Goal: Task Accomplishment & Management: Manage account settings

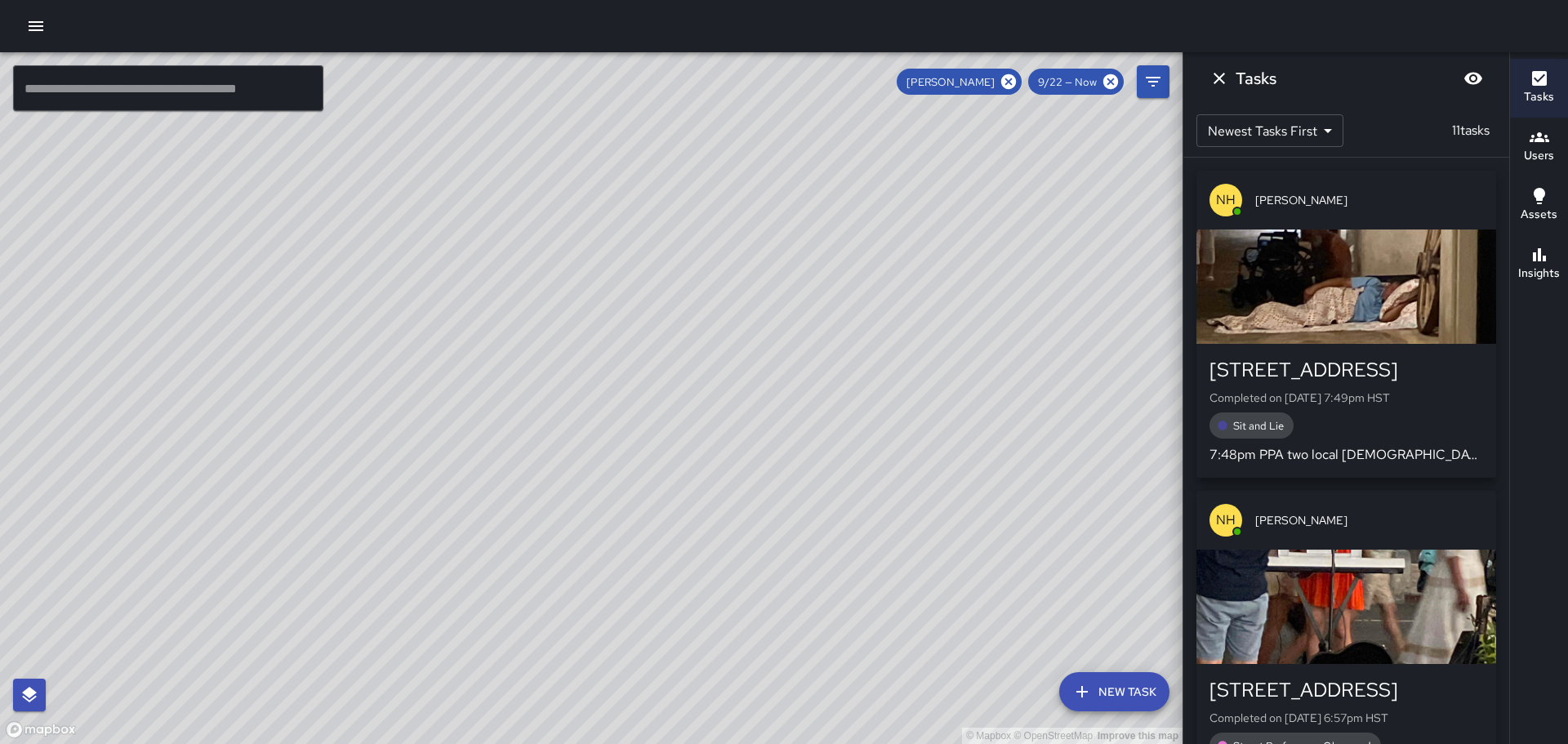
drag, startPoint x: 447, startPoint y: 354, endPoint x: 670, endPoint y: 382, distance: 224.8
click at [668, 382] on div "© Mapbox © OpenStreetMap Improve this map" at bounding box center [591, 398] width 1183 height 692
drag, startPoint x: 510, startPoint y: 360, endPoint x: 689, endPoint y: 392, distance: 181.8
click at [681, 392] on div "© Mapbox © OpenStreetMap Improve this map" at bounding box center [591, 398] width 1183 height 692
drag, startPoint x: 607, startPoint y: 375, endPoint x: 711, endPoint y: 429, distance: 117.2
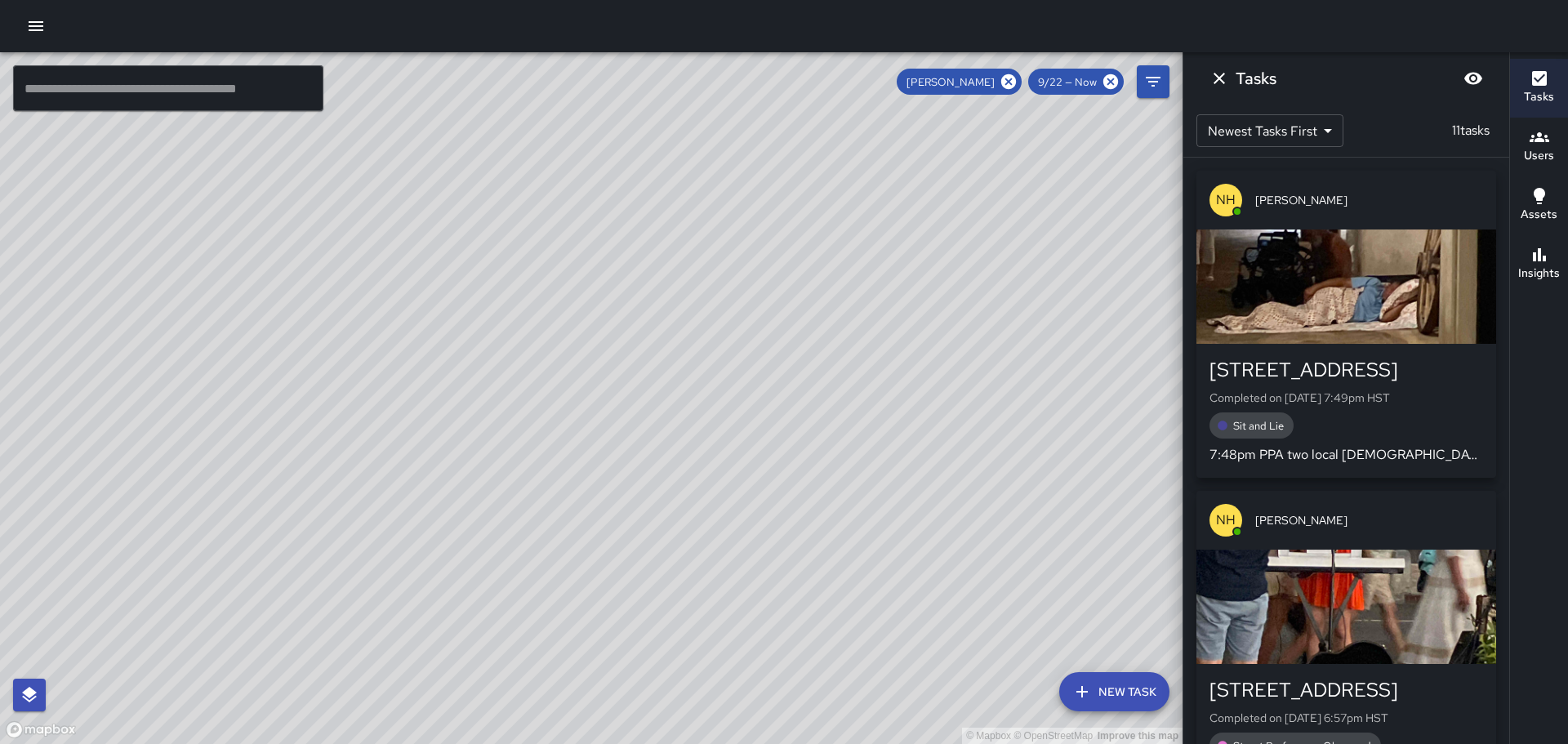
click at [716, 434] on div "© Mapbox © OpenStreetMap Improve this map" at bounding box center [591, 398] width 1183 height 692
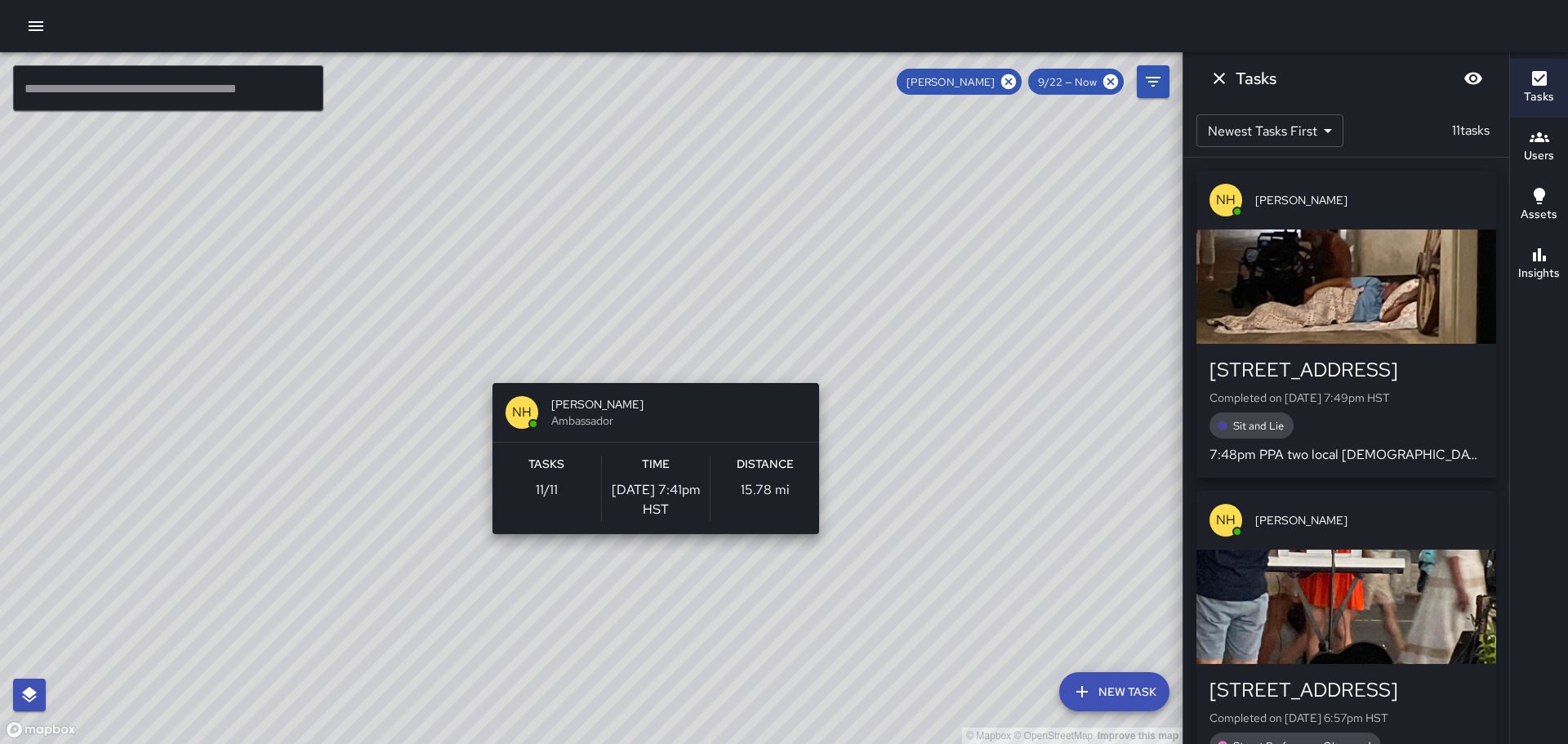
drag, startPoint x: 475, startPoint y: 345, endPoint x: 651, endPoint y: 373, distance: 178.2
click at [651, 373] on div "© Mapbox © OpenStreetMap Improve this map NH [PERSON_NAME] Ambassador Tasks 11 …" at bounding box center [591, 398] width 1183 height 692
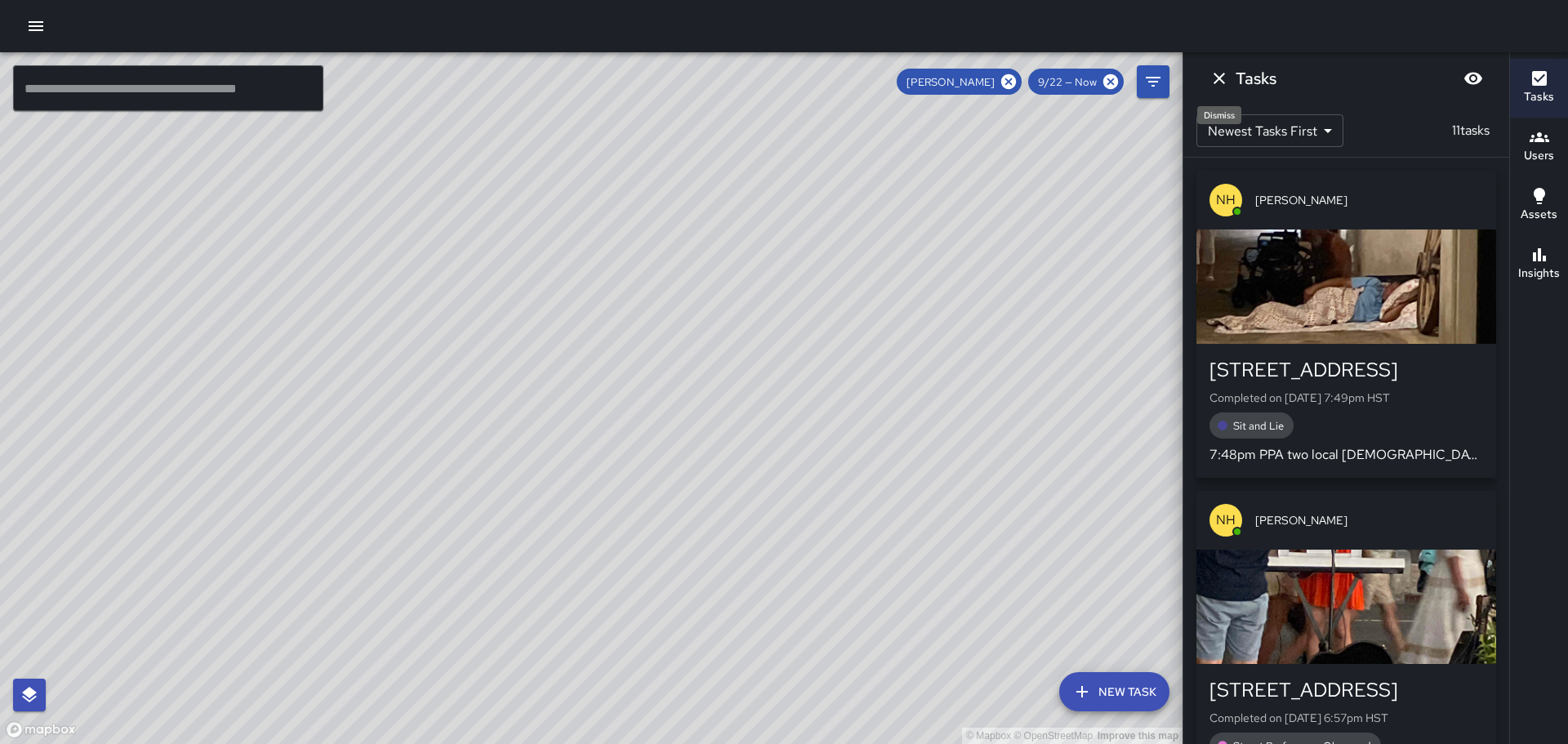
click at [1221, 72] on icon "Dismiss" at bounding box center [1219, 78] width 19 height 19
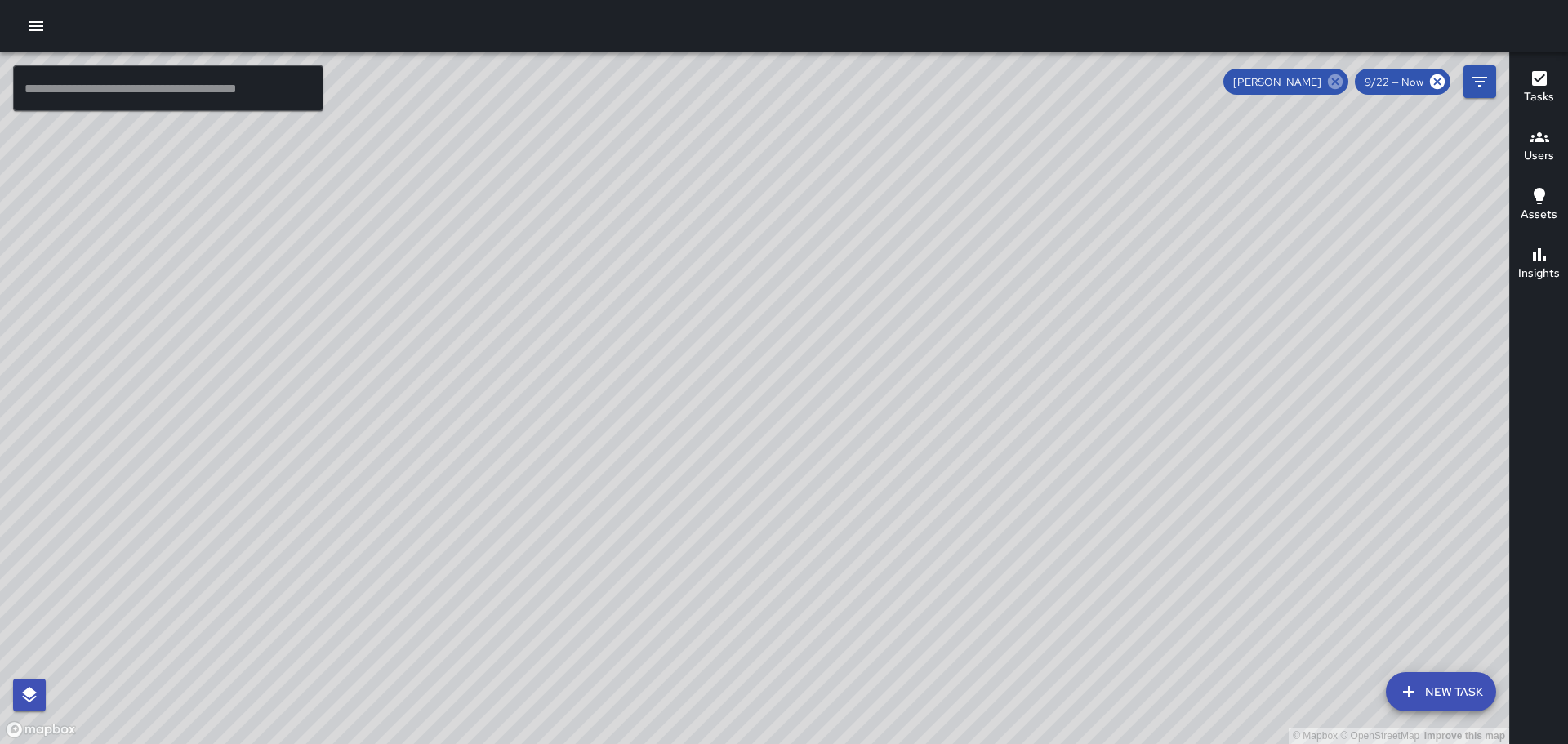
click at [1337, 78] on icon at bounding box center [1335, 81] width 15 height 15
drag, startPoint x: 1015, startPoint y: 440, endPoint x: 920, endPoint y: 182, distance: 274.9
click at [917, 187] on div "© Mapbox © OpenStreetMap Improve this map" at bounding box center [754, 398] width 1509 height 692
drag, startPoint x: 1159, startPoint y: 390, endPoint x: 1127, endPoint y: 403, distance: 34.5
click at [1086, 366] on div "© Mapbox © OpenStreetMap Improve this map" at bounding box center [754, 398] width 1509 height 692
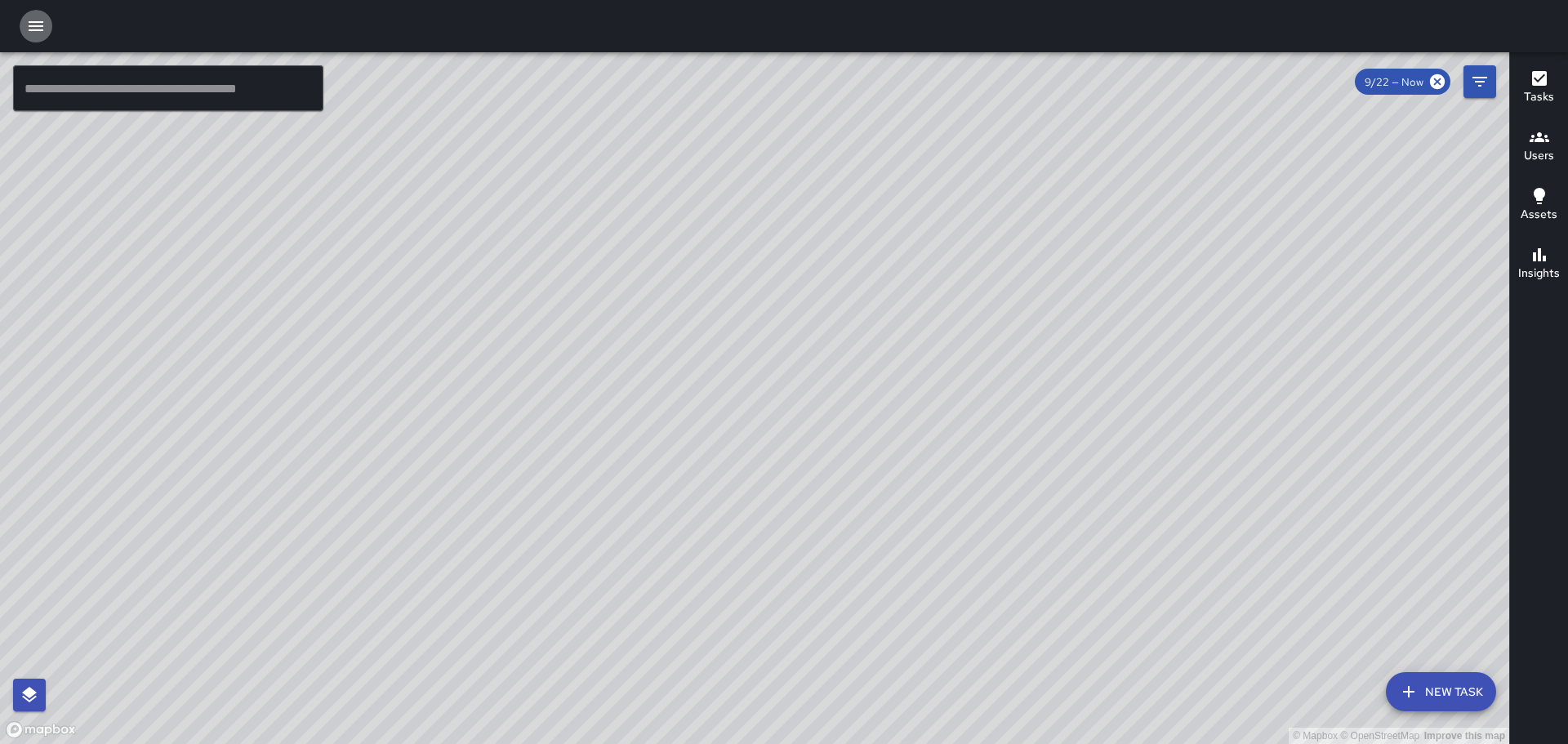
click at [40, 21] on icon "button" at bounding box center [36, 26] width 15 height 10
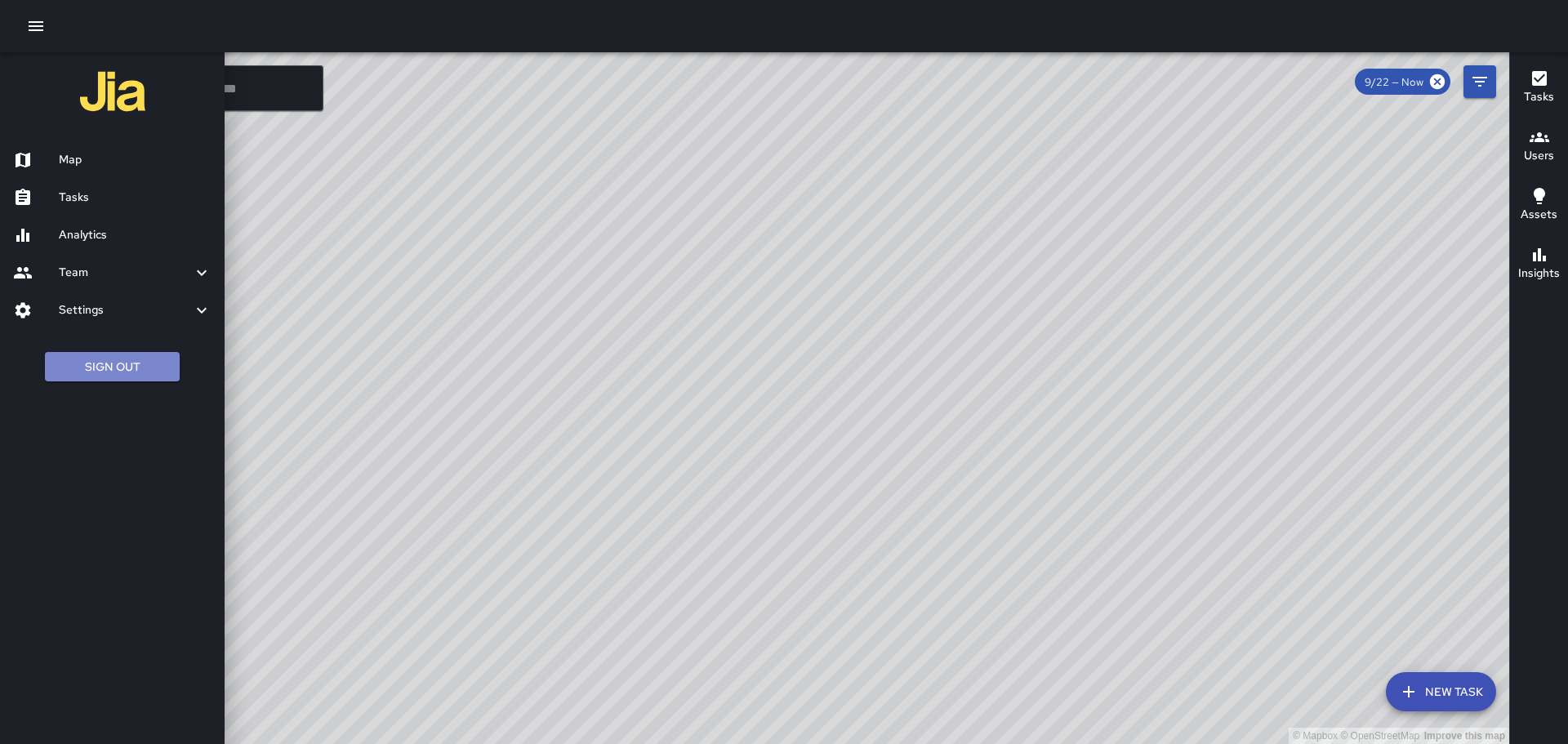
click at [100, 372] on button "Sign Out" at bounding box center [111, 366] width 135 height 30
